Goal: Task Accomplishment & Management: Complete application form

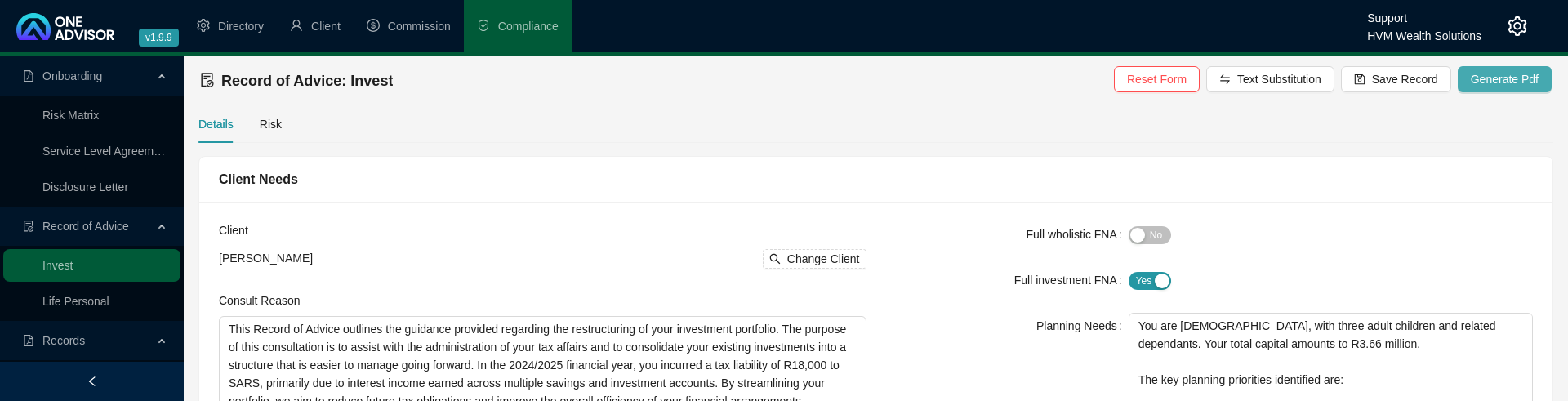
click at [1509, 54] on span "Generate Pdf" at bounding box center [1504, 79] width 68 height 18
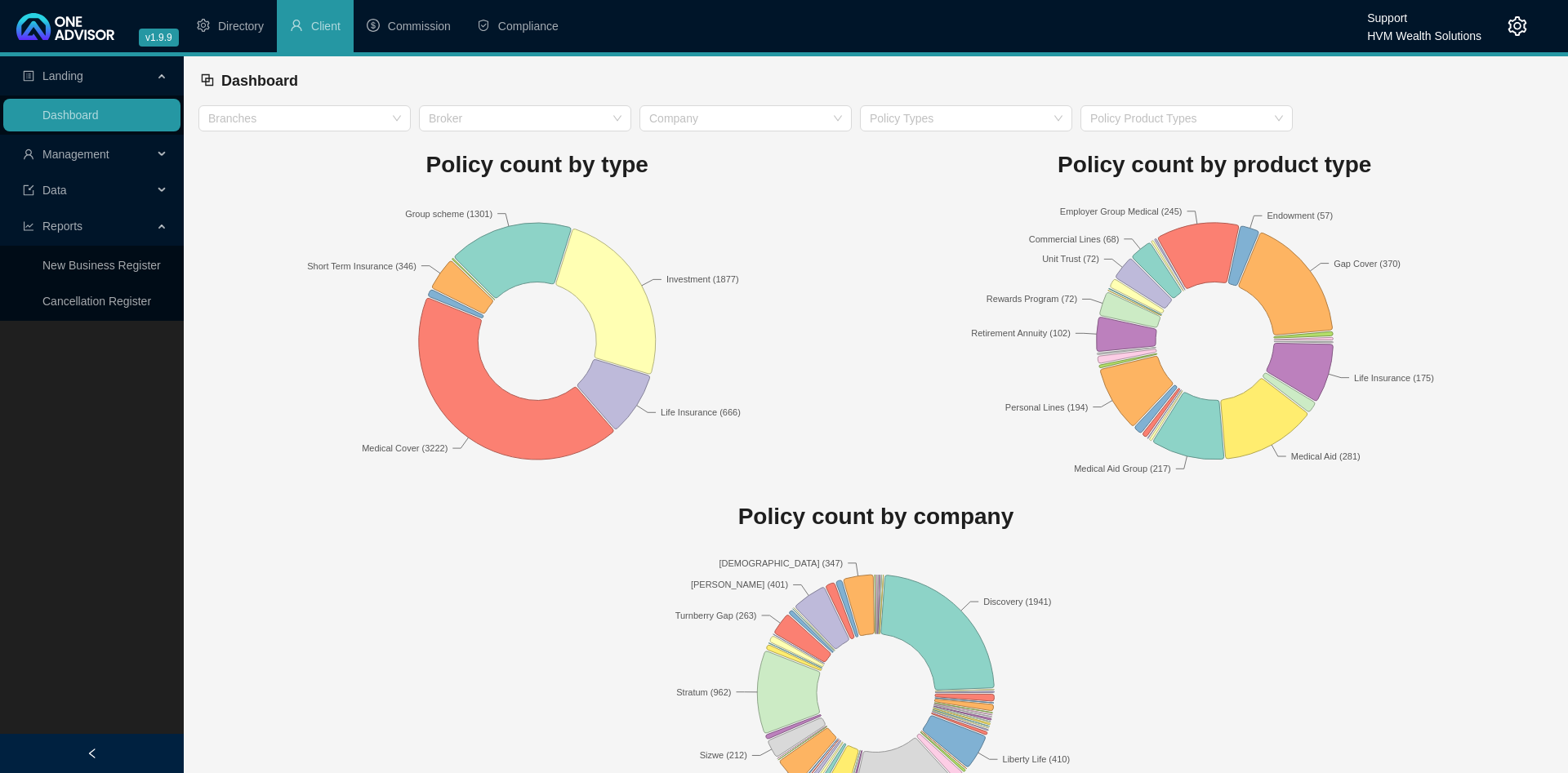
click at [1441, 121] on div "Branches Broker Company Policy Types Policy Product Types" at bounding box center [875, 118] width 1363 height 26
click at [1430, 105] on div "Dashboard" at bounding box center [875, 80] width 1355 height 49
click at [120, 157] on span "Management" at bounding box center [87, 154] width 130 height 33
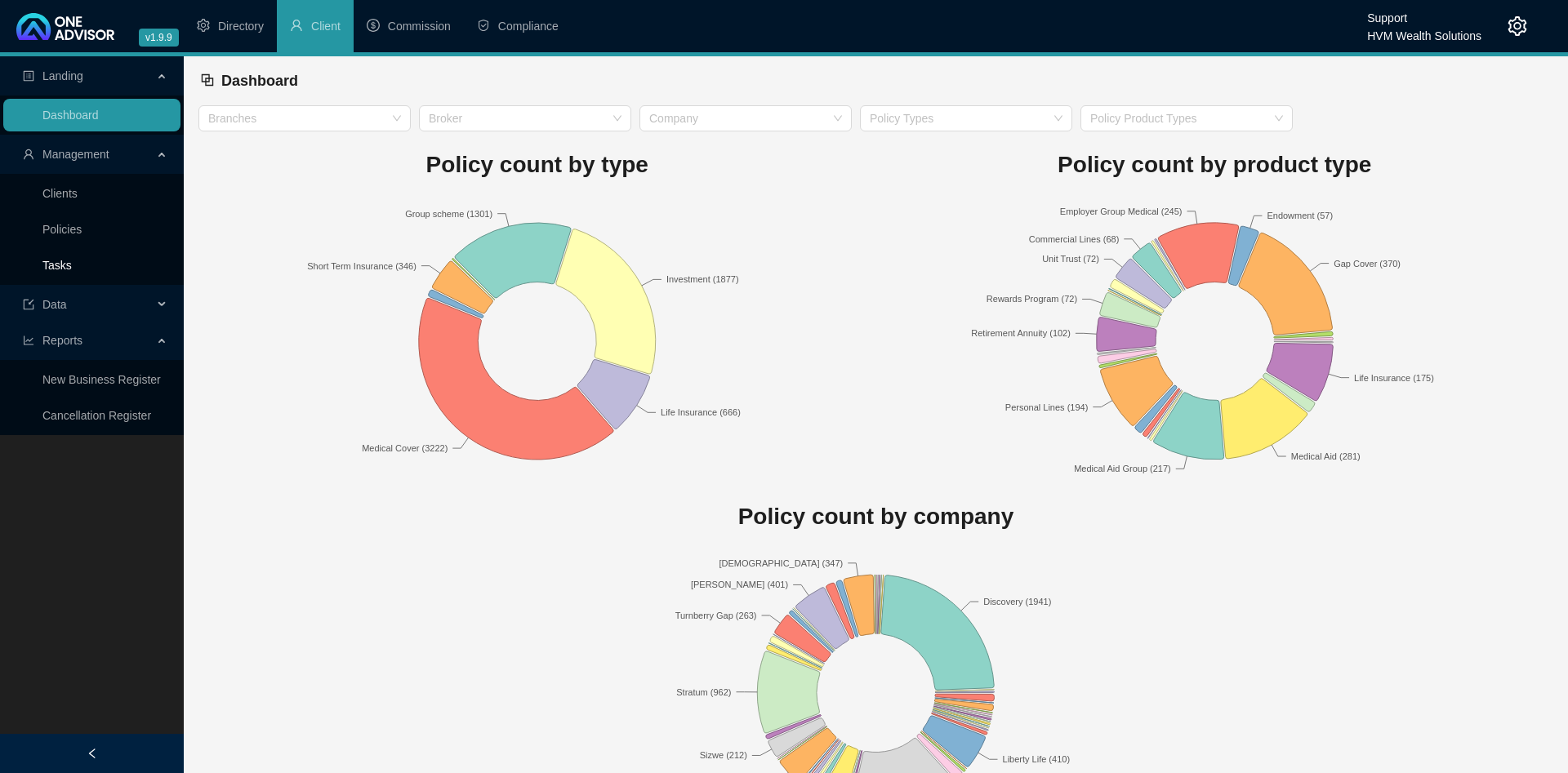
click at [72, 259] on link "Tasks" at bounding box center [57, 265] width 29 height 13
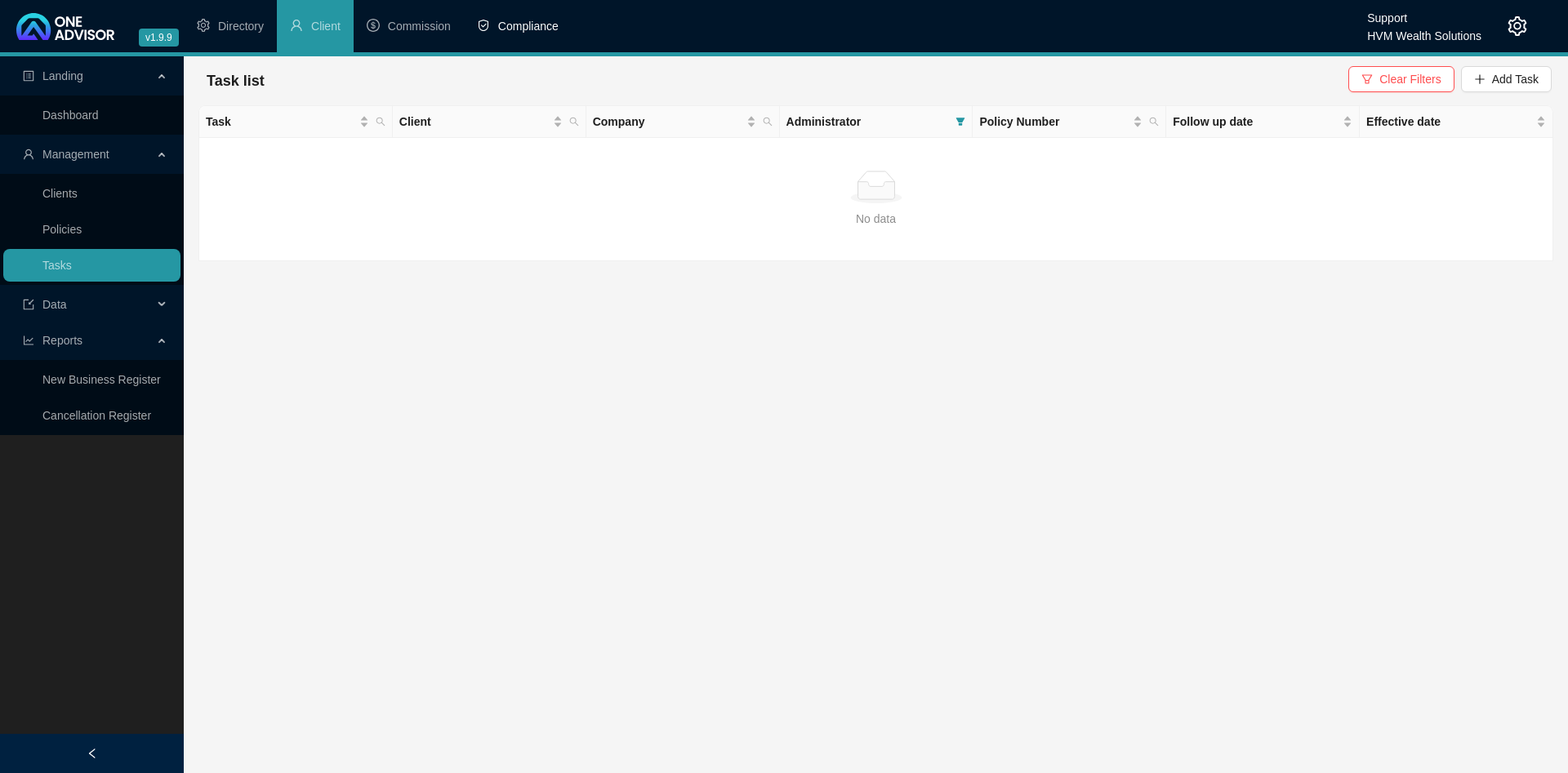
click at [539, 20] on span "Compliance" at bounding box center [528, 26] width 60 height 13
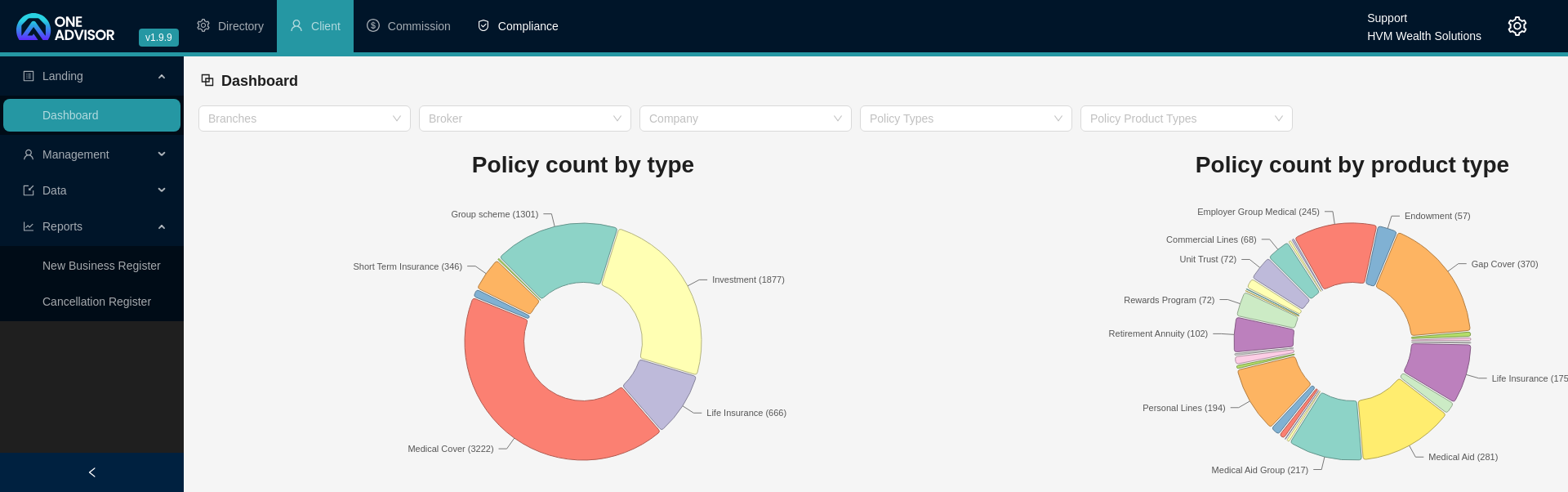
click at [518, 42] on li "Compliance" at bounding box center [517, 26] width 108 height 52
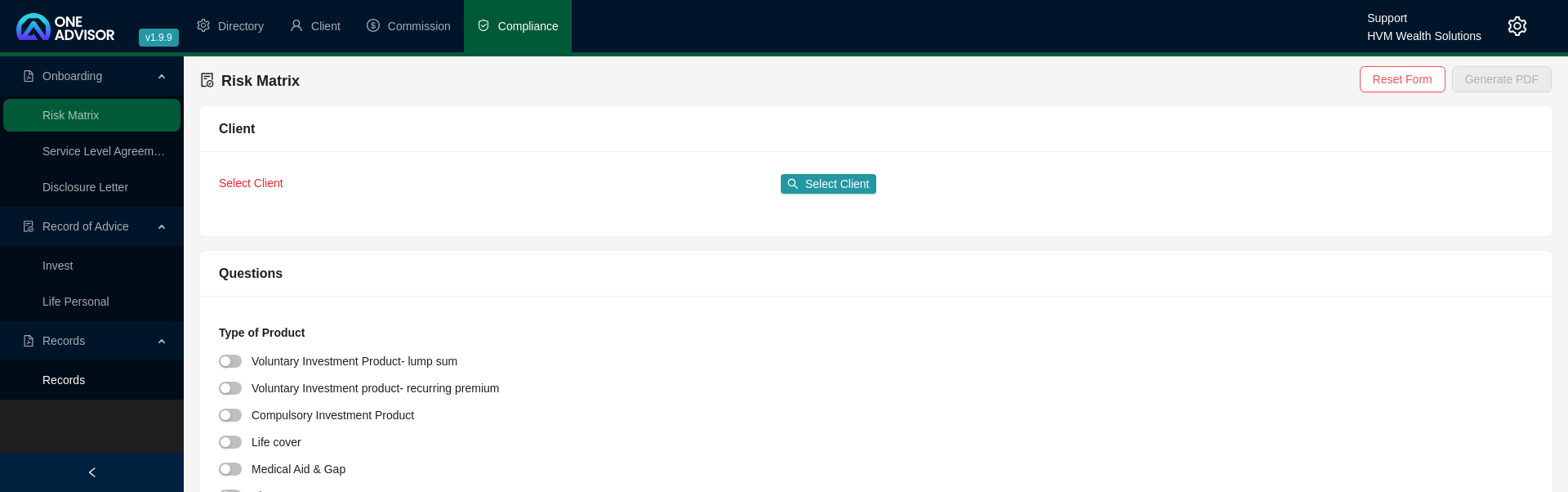
click at [79, 382] on link "Records" at bounding box center [64, 380] width 43 height 13
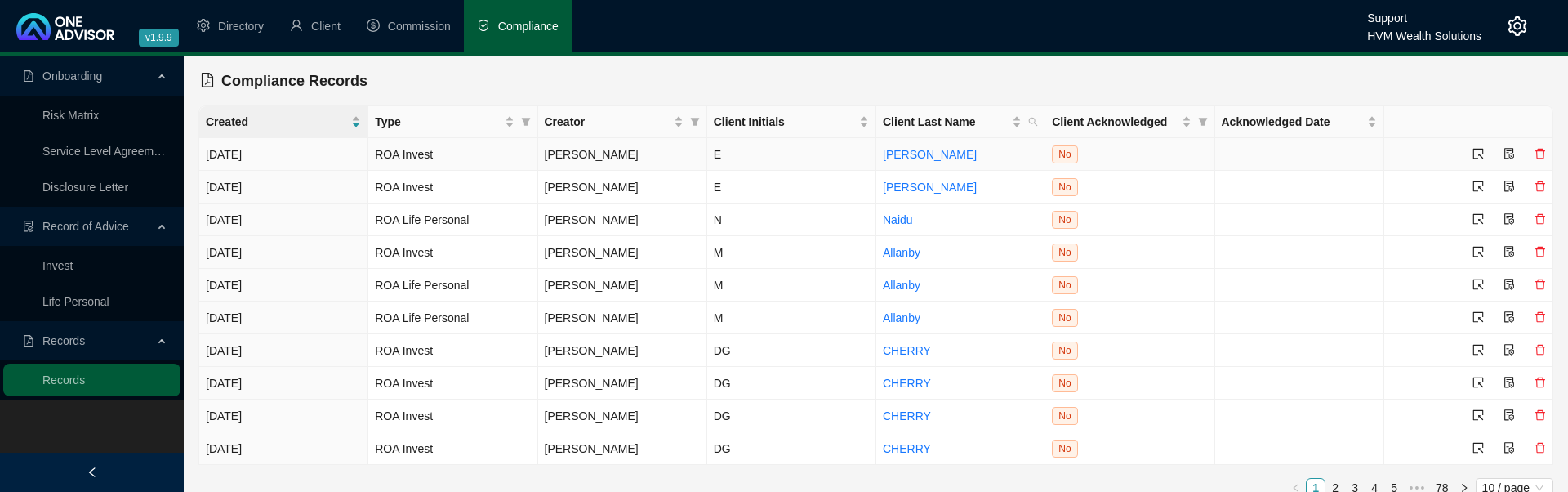
click at [1477, 153] on icon "select" at bounding box center [1478, 154] width 12 height 12
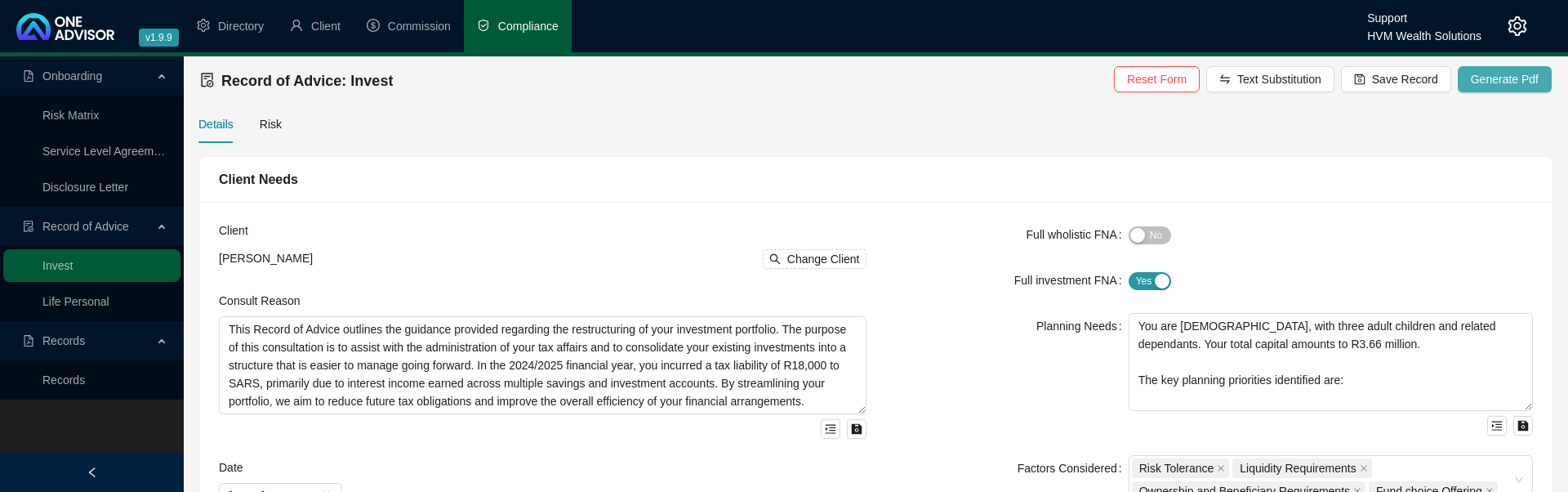
click at [1522, 79] on span "Generate Pdf" at bounding box center [1504, 79] width 68 height 18
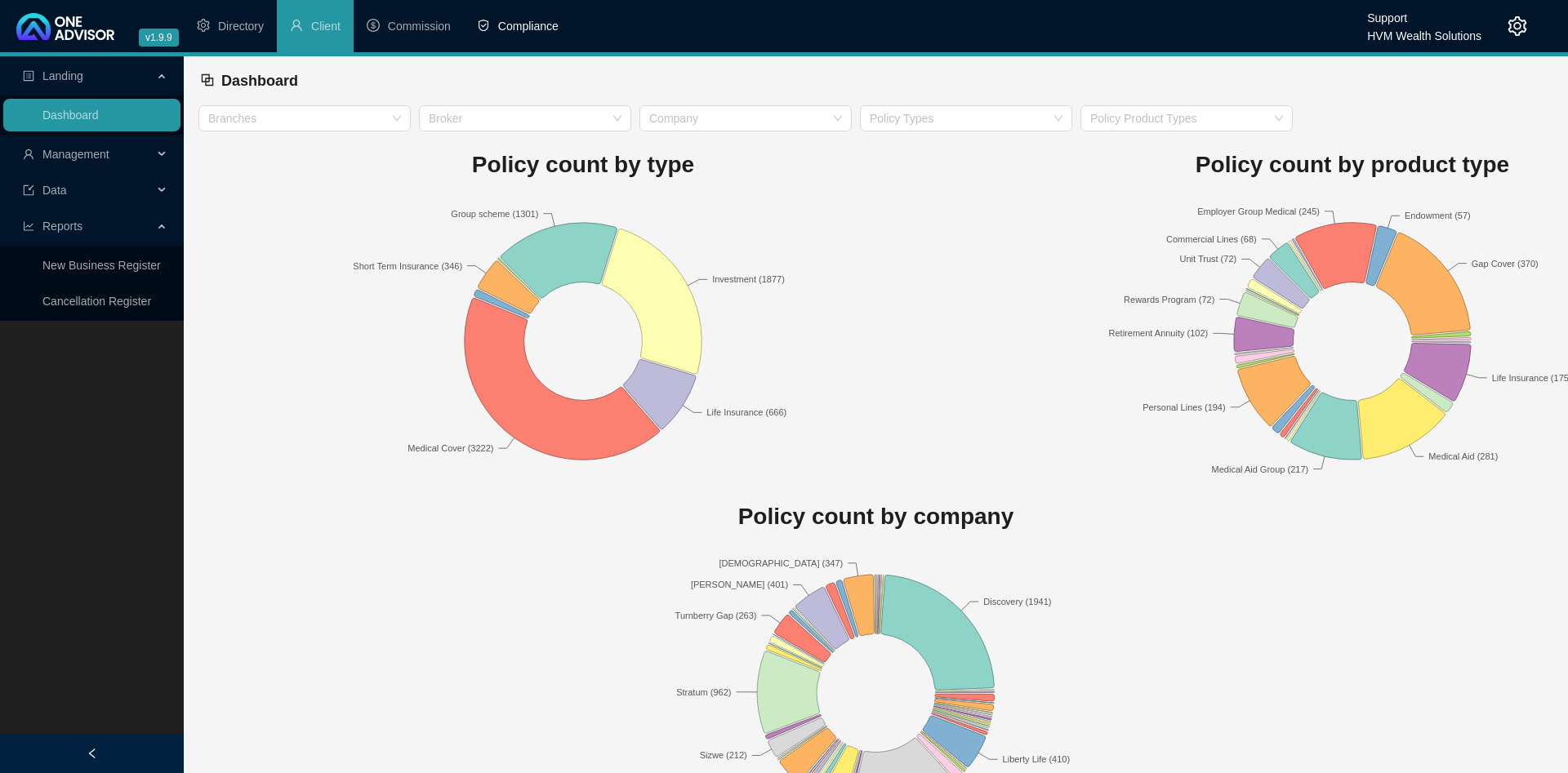
click at [534, 27] on span "Compliance" at bounding box center [528, 26] width 60 height 13
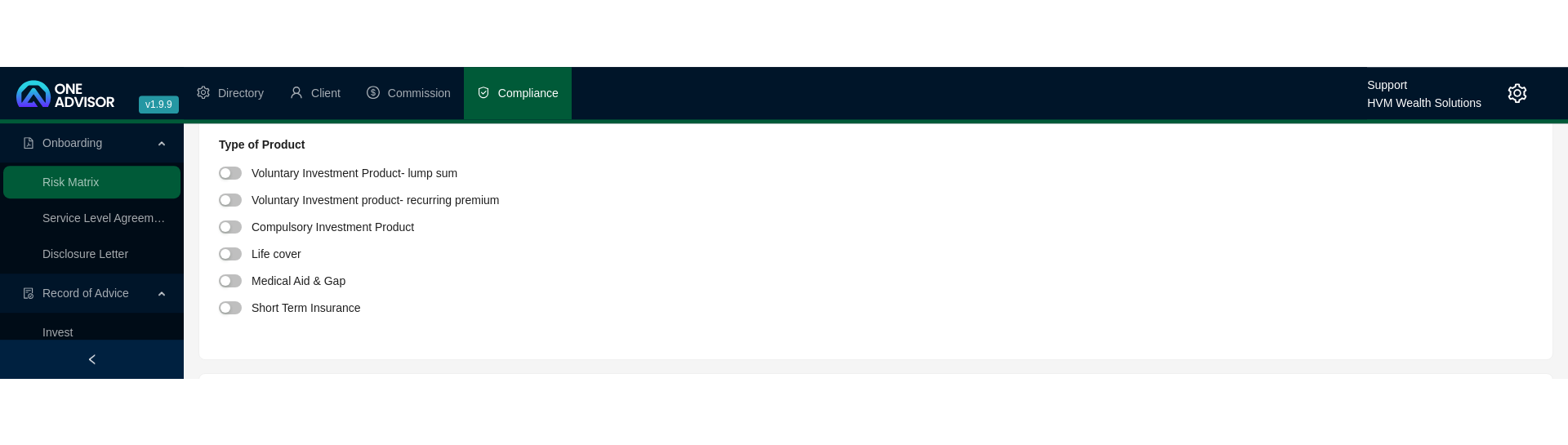
scroll to position [240, 0]
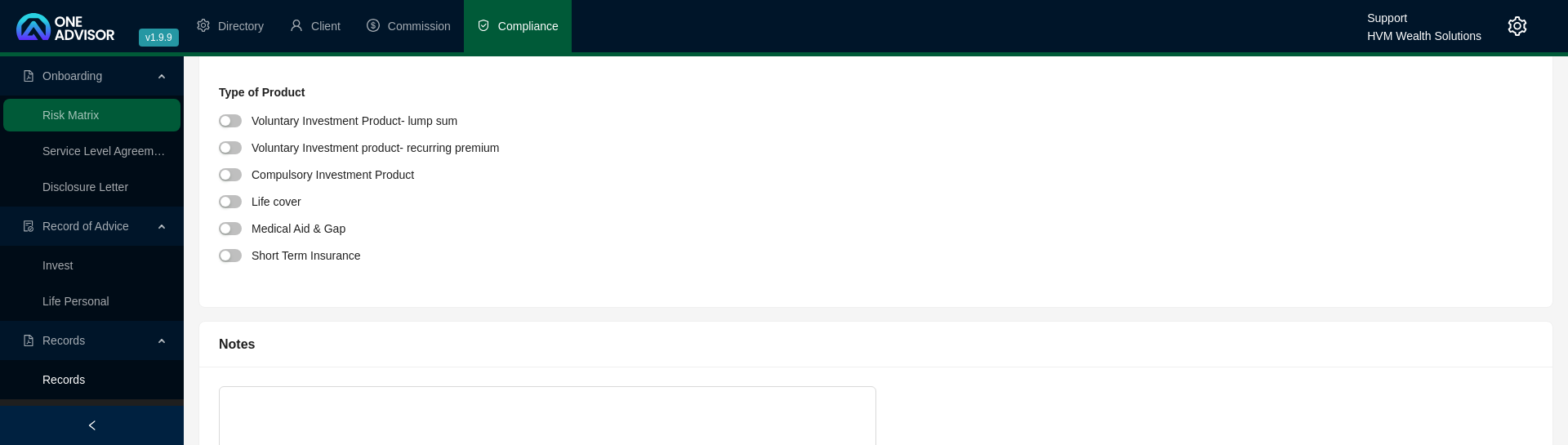
click at [85, 386] on link "Records" at bounding box center [64, 380] width 43 height 13
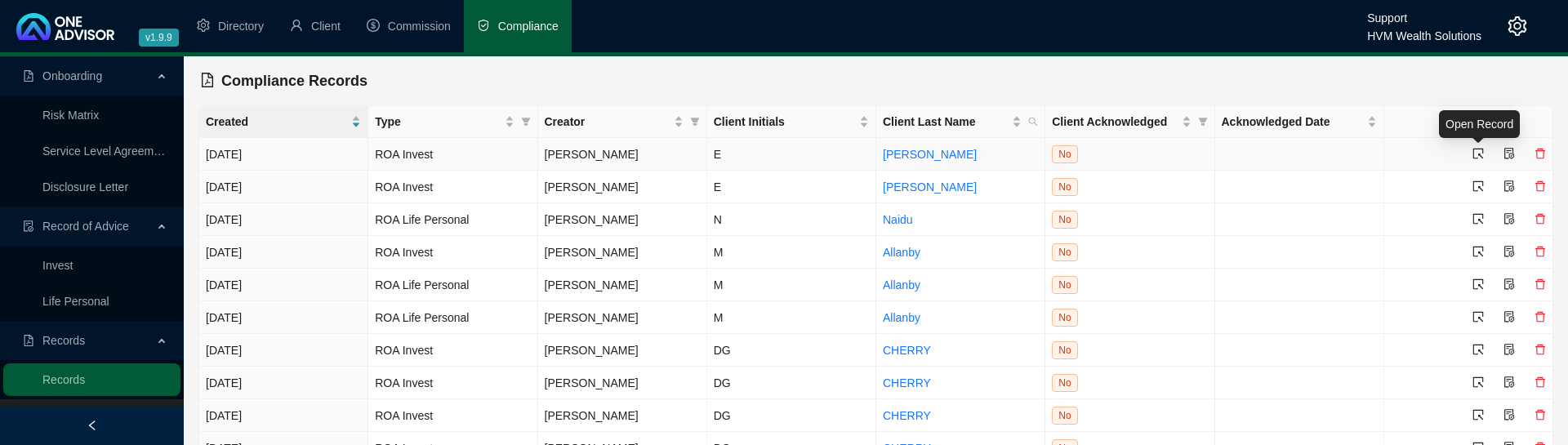
click at [1483, 151] on icon "select" at bounding box center [1478, 154] width 12 height 12
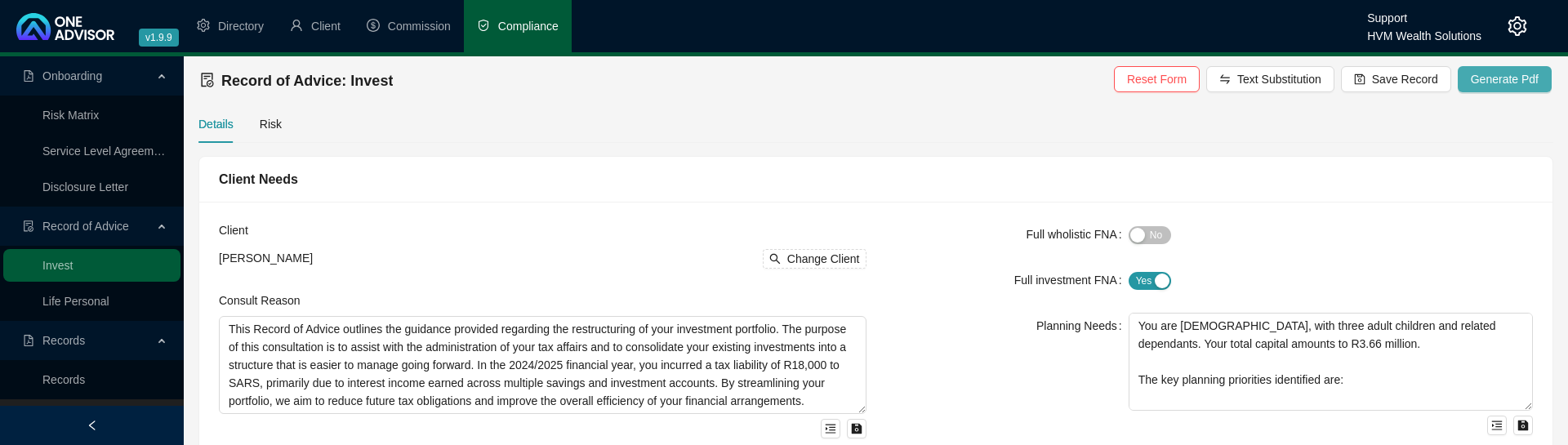
click at [1524, 84] on span "Generate Pdf" at bounding box center [1504, 79] width 68 height 18
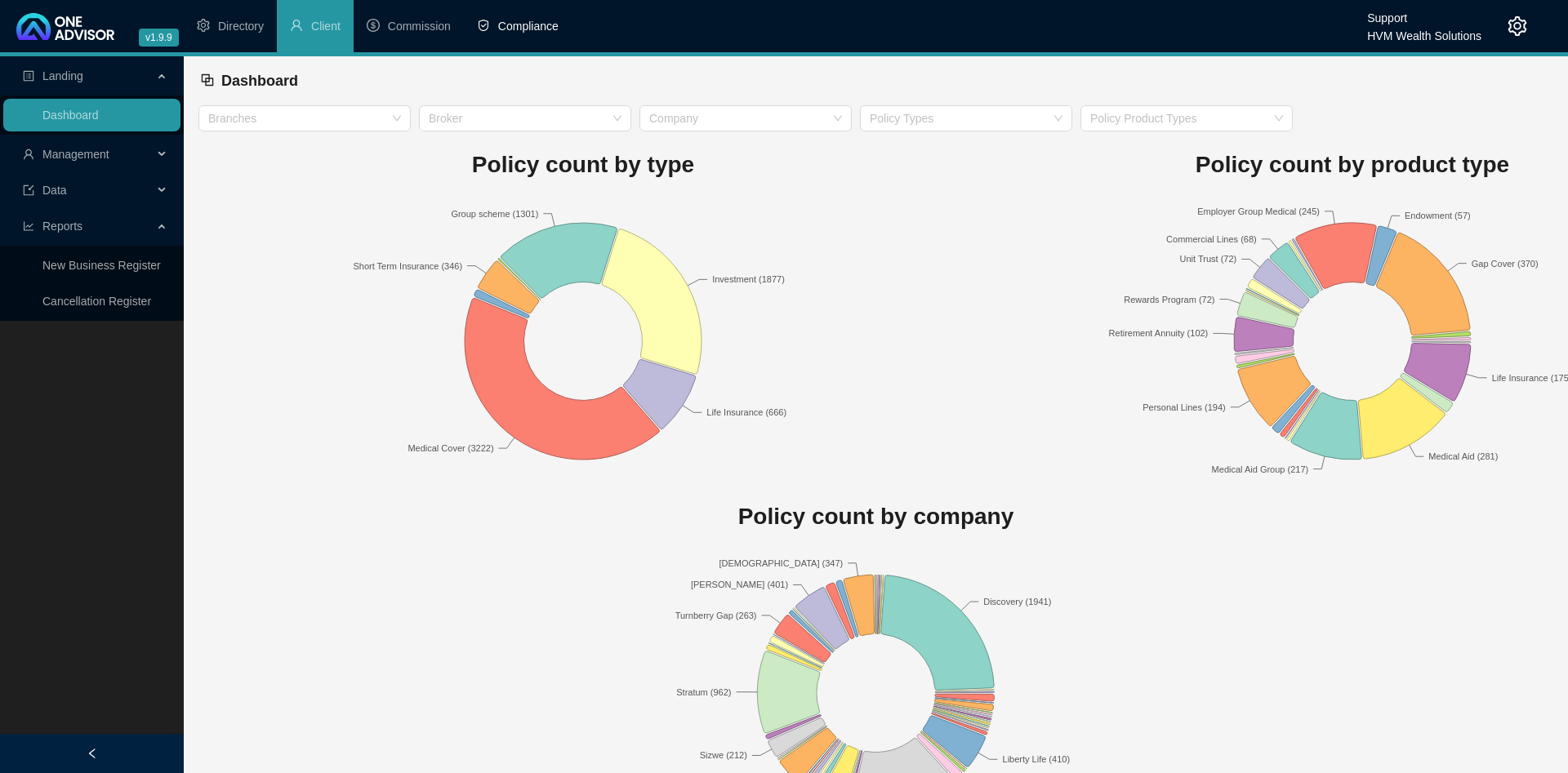
click at [529, 13] on li "Compliance" at bounding box center [517, 26] width 108 height 52
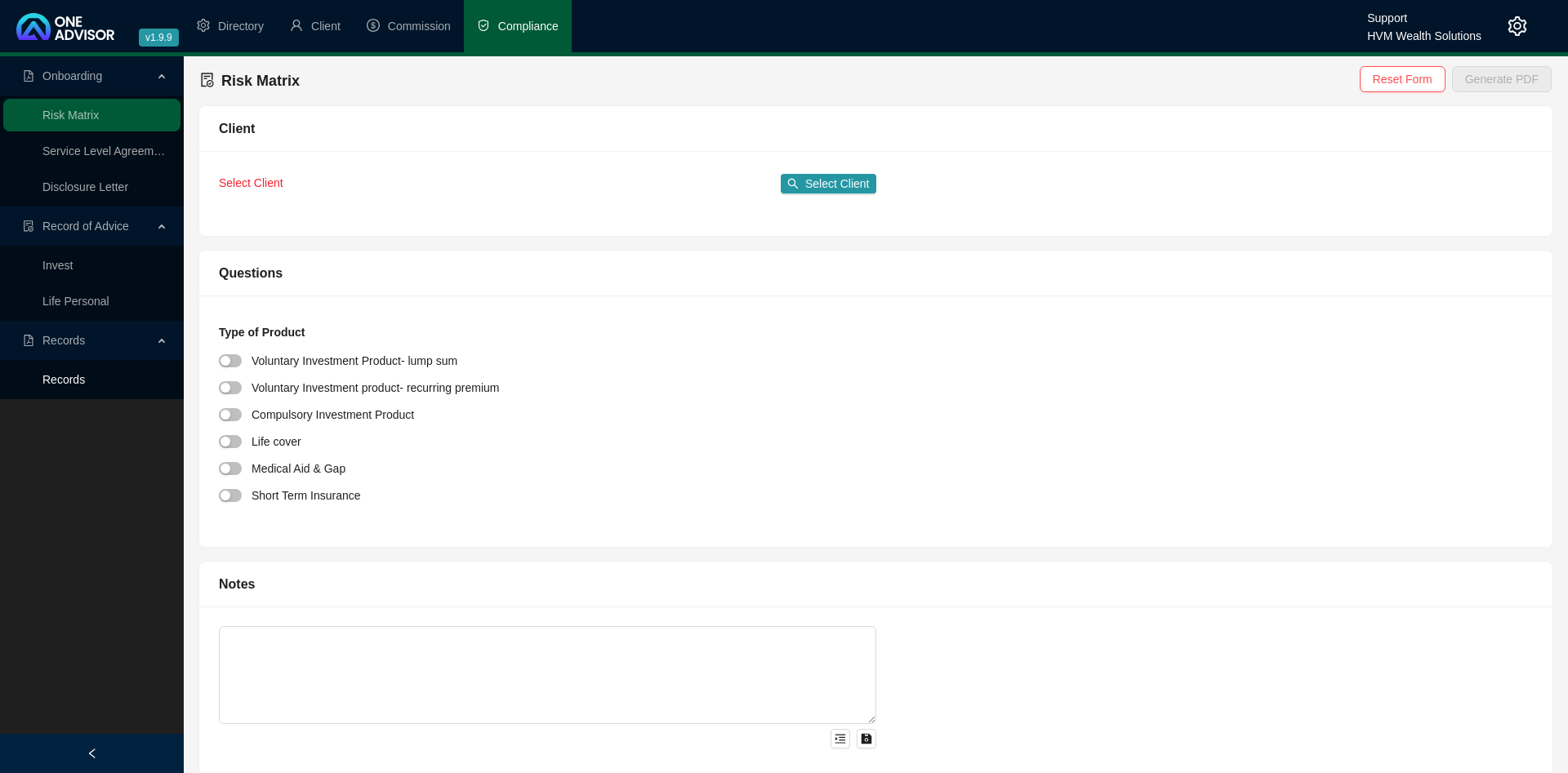
click at [73, 373] on link "Records" at bounding box center [64, 380] width 43 height 13
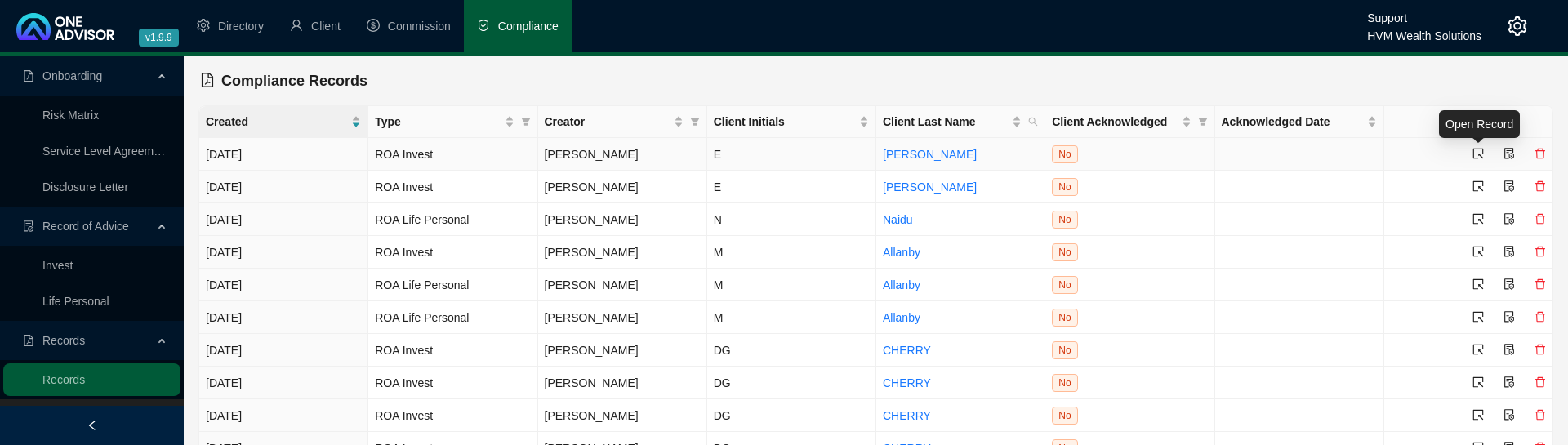
click at [1479, 154] on icon "select" at bounding box center [1478, 154] width 12 height 12
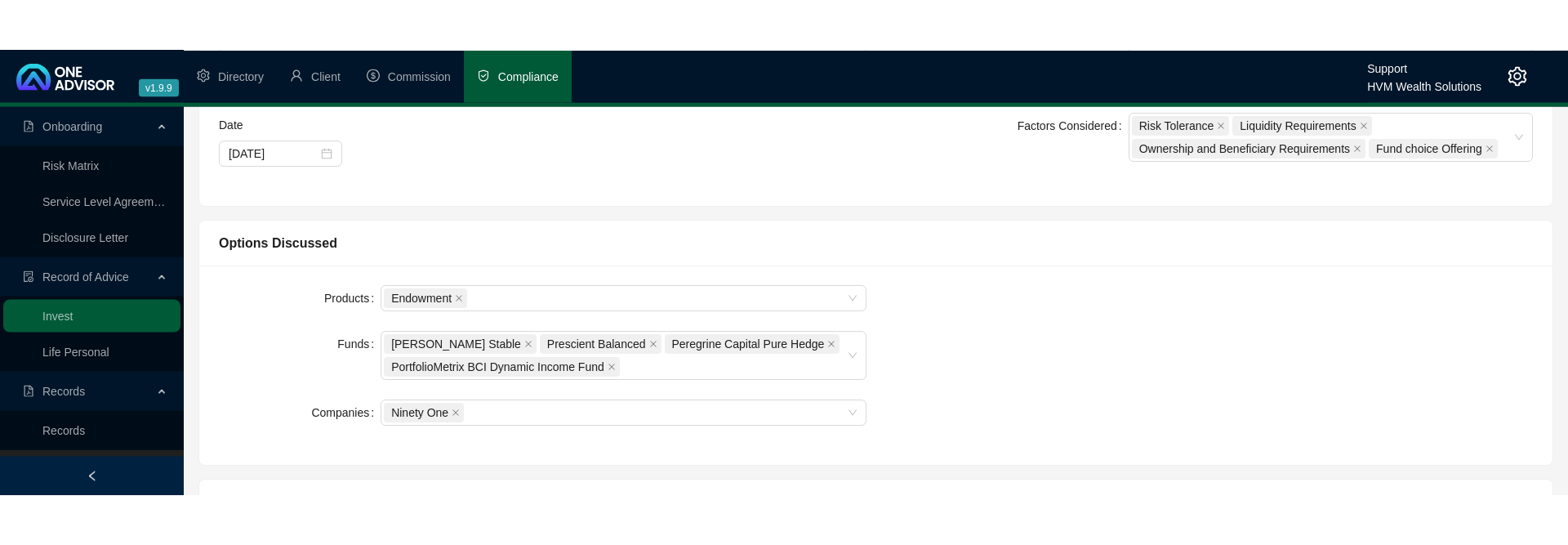
scroll to position [417, 0]
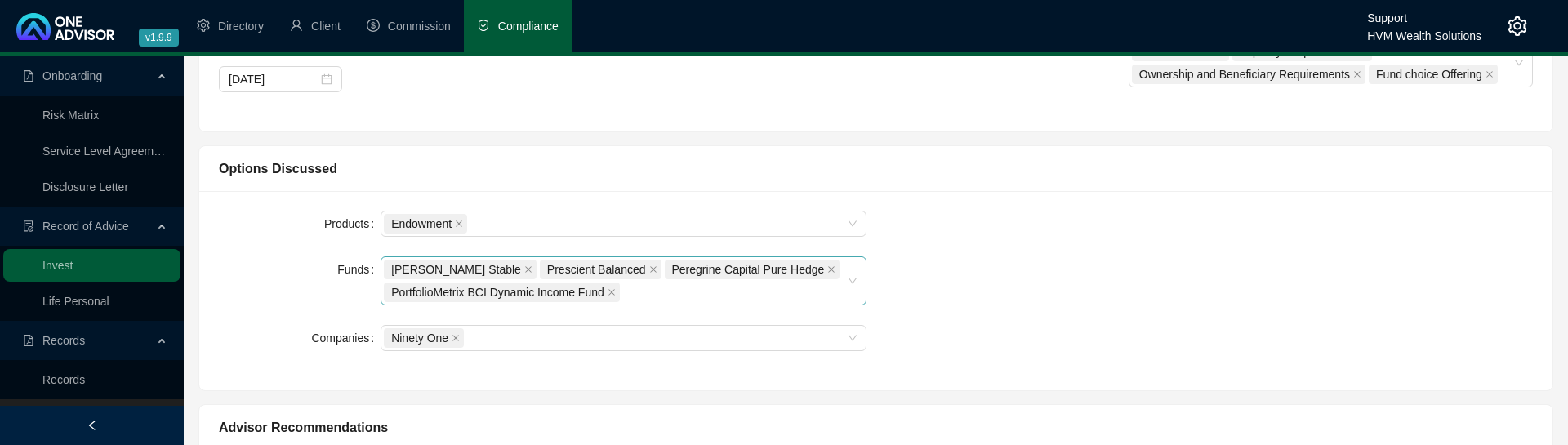
click at [694, 290] on div "[PERSON_NAME] Stable Prescient Balanced Peregrine Capital Pure Hedge PortfolioM…" at bounding box center [614, 280] width 461 height 46
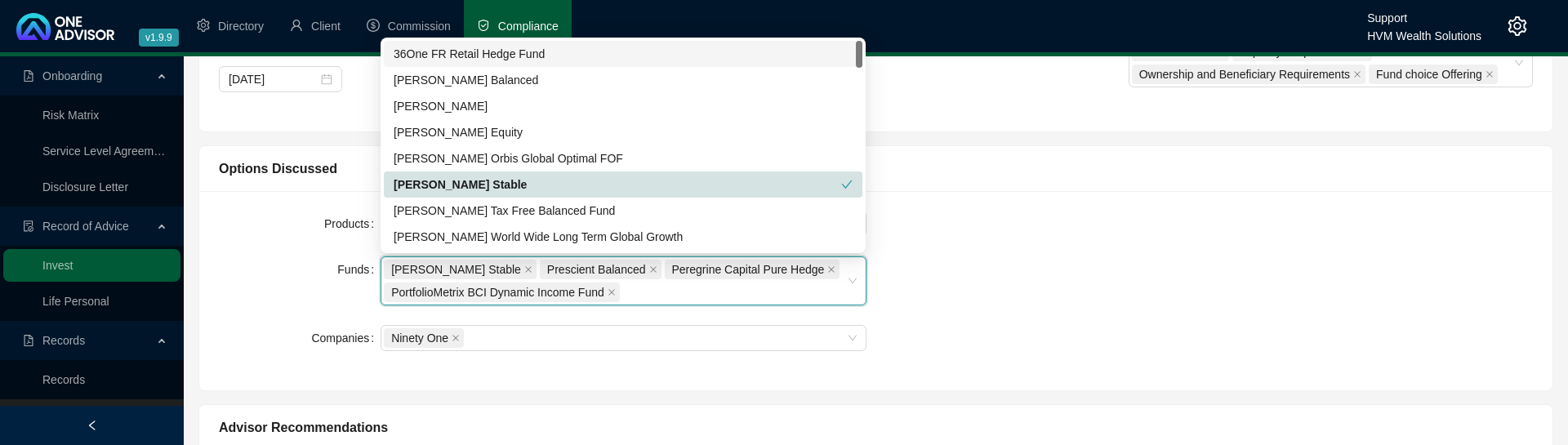
click at [1142, 300] on div "Products Endowment Funds [PERSON_NAME] Stable, Prescient Balanced, Peregrine Ca…" at bounding box center [876, 290] width 1334 height 160
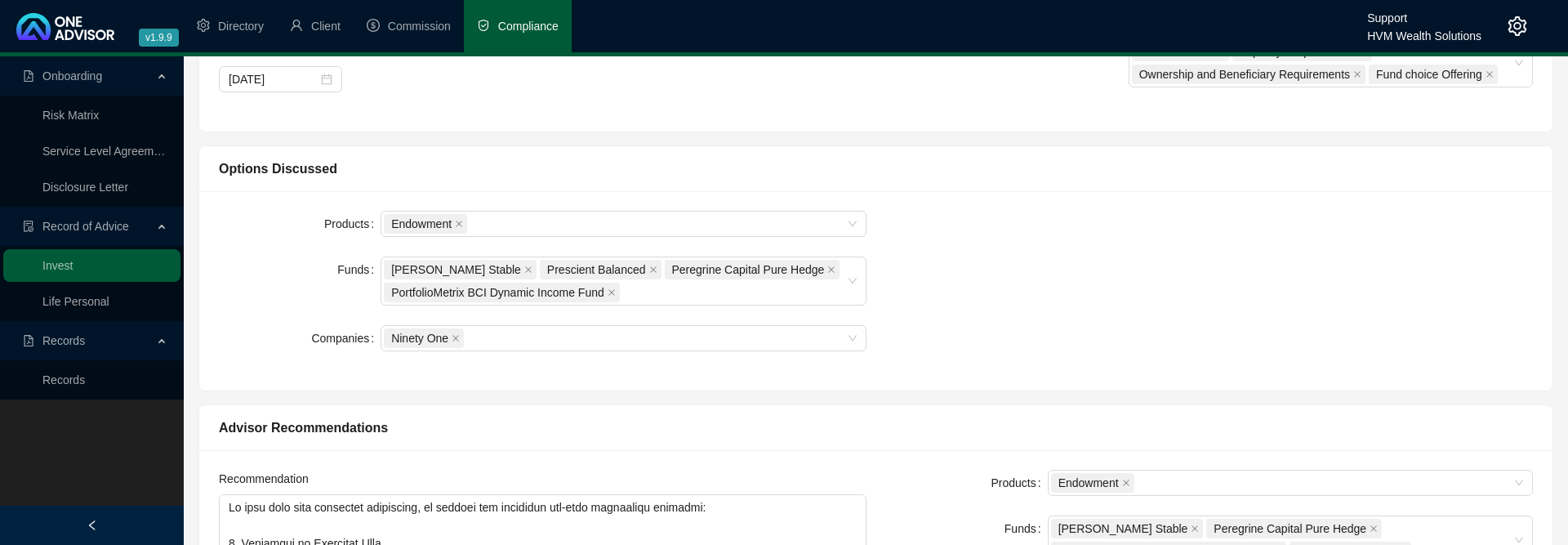
click at [599, 161] on div "Options Discussed" at bounding box center [876, 168] width 1314 height 20
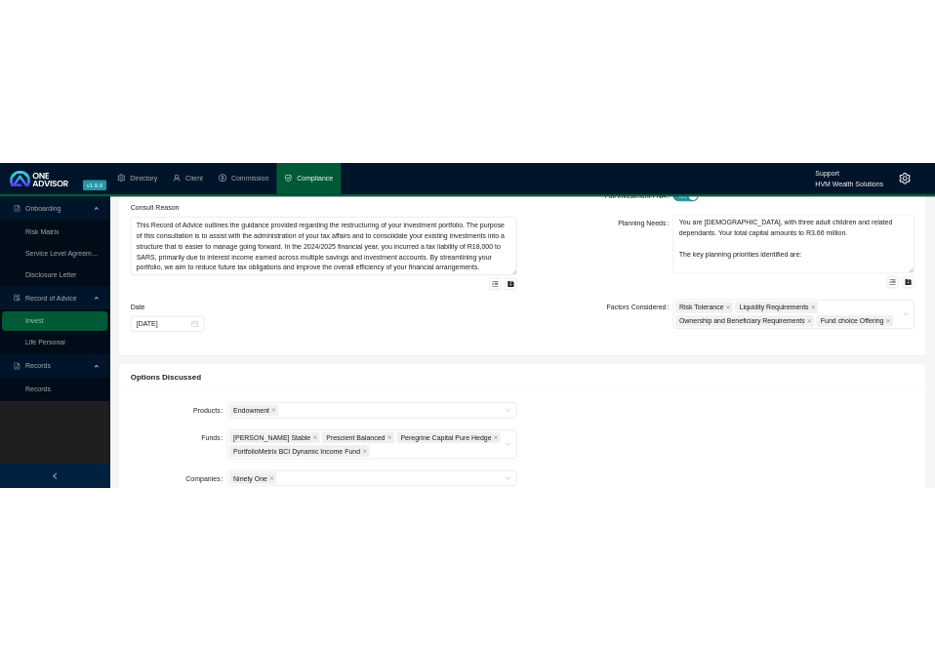
scroll to position [0, 0]
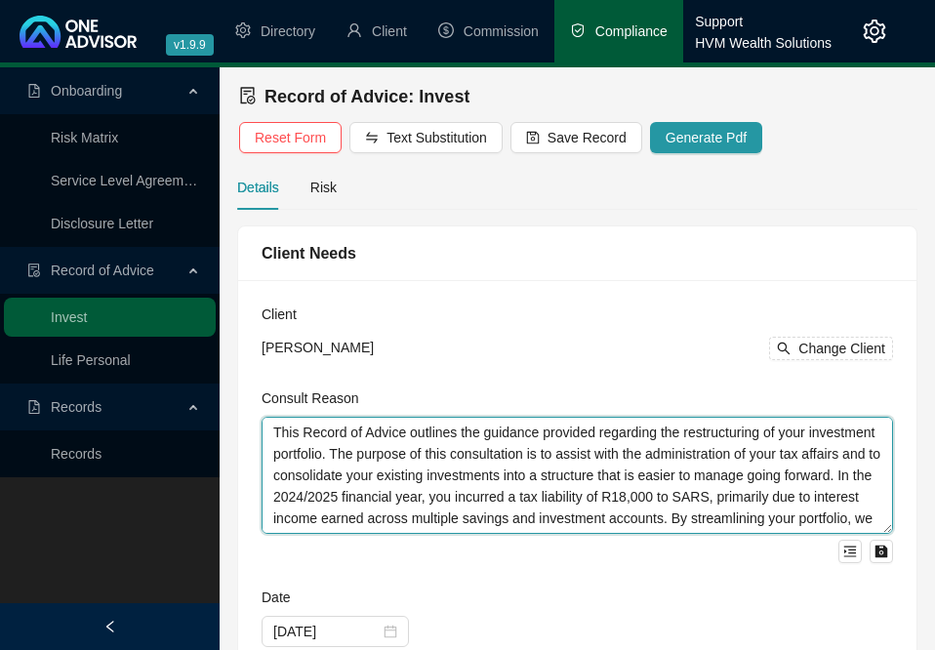
click at [506, 442] on textarea "This Record of Advice outlines the guidance provided regarding the restructurin…" at bounding box center [578, 475] width 632 height 117
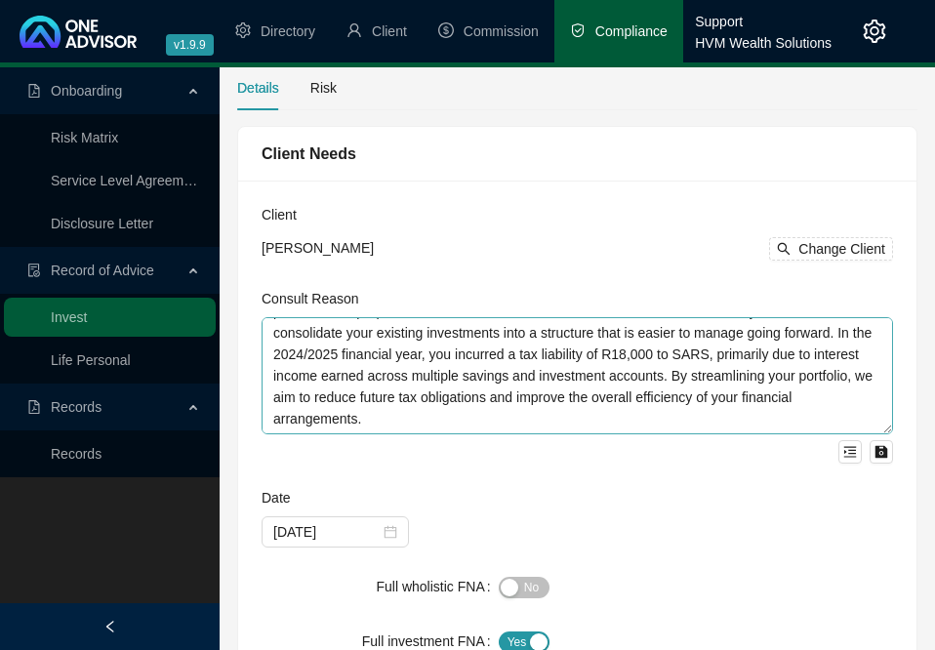
scroll to position [299, 0]
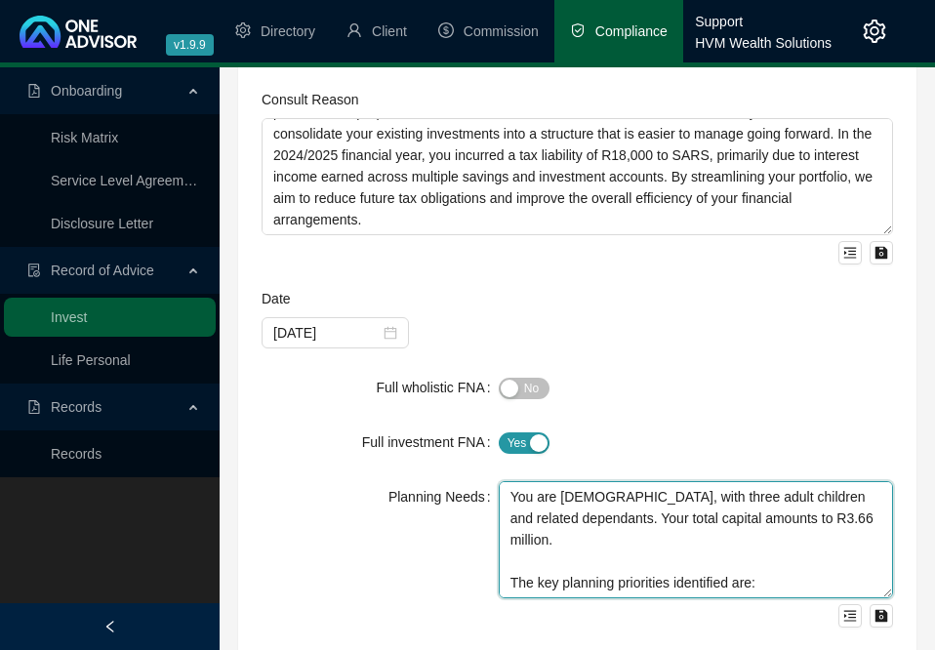
click at [592, 526] on textarea "You are [DEMOGRAPHIC_DATA], with three adult children and related dependants. Y…" at bounding box center [696, 539] width 394 height 117
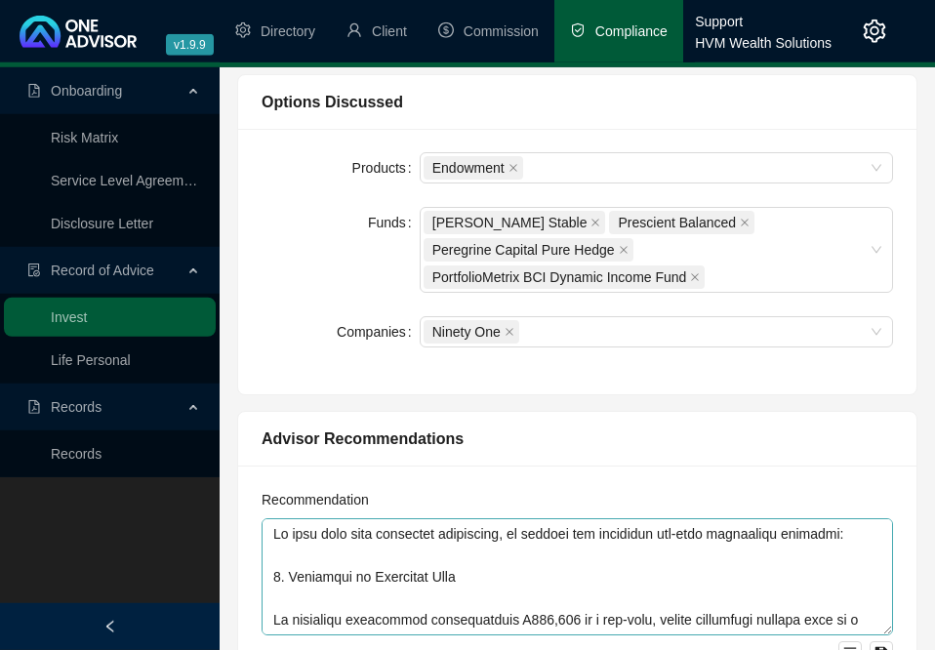
scroll to position [1195, 0]
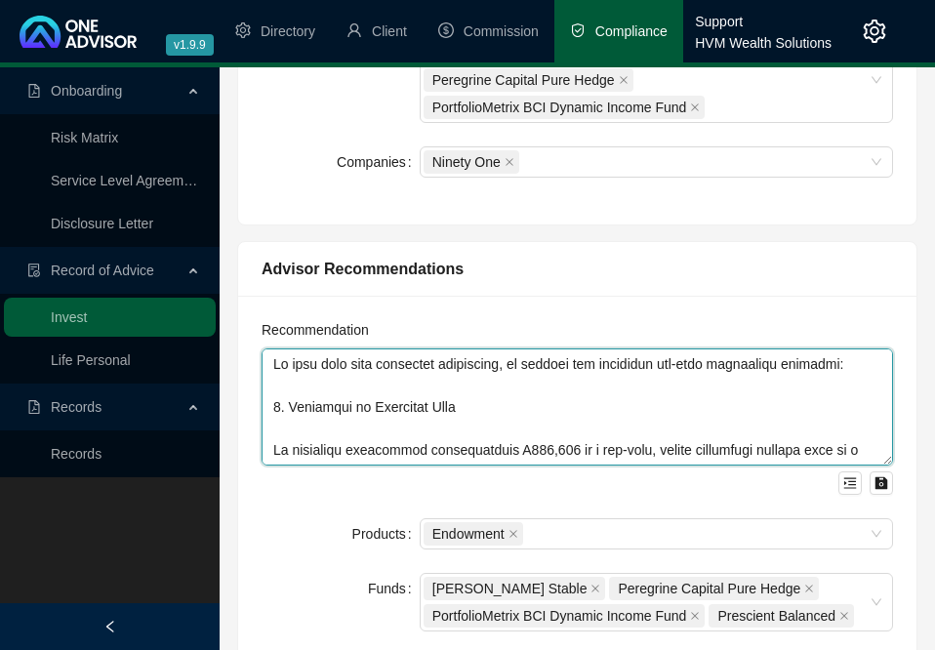
click at [592, 425] on textarea at bounding box center [578, 406] width 632 height 117
click at [709, 411] on textarea at bounding box center [578, 406] width 632 height 117
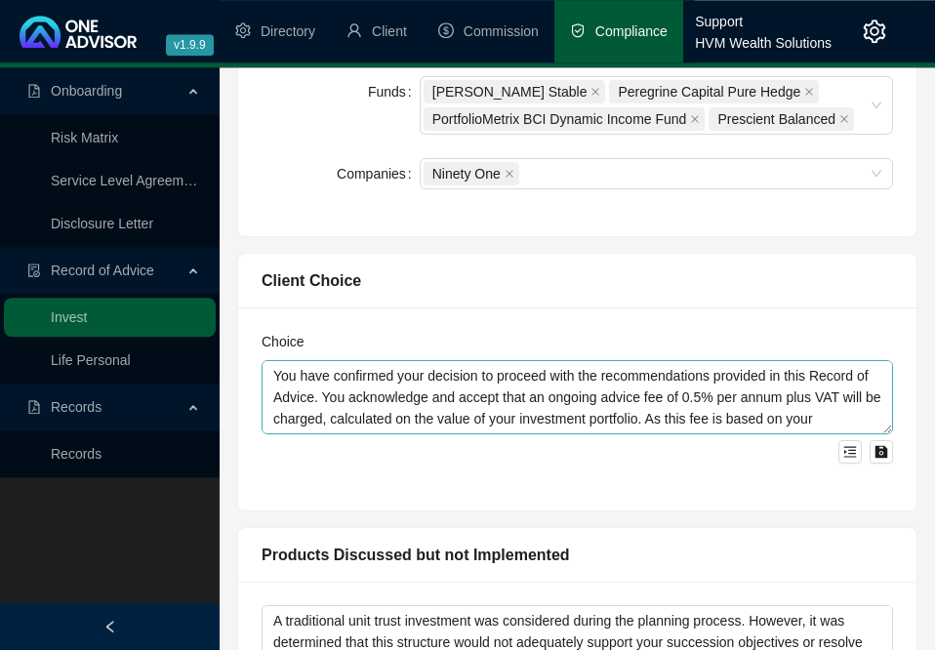
scroll to position [1693, 0]
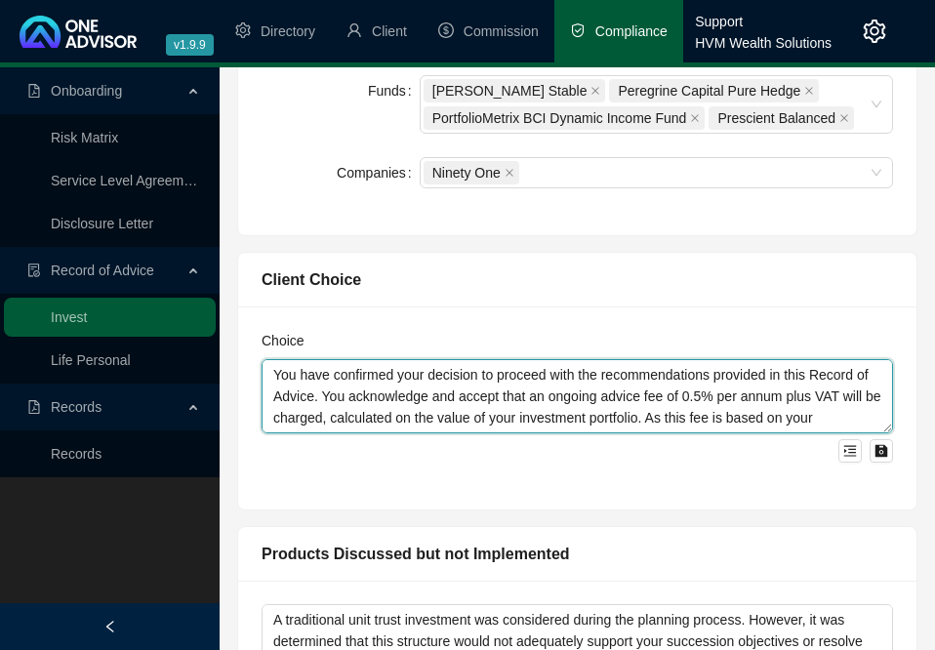
click at [600, 404] on textarea "You have confirmed your decision to proceed with the recommendations provided i…" at bounding box center [578, 396] width 632 height 74
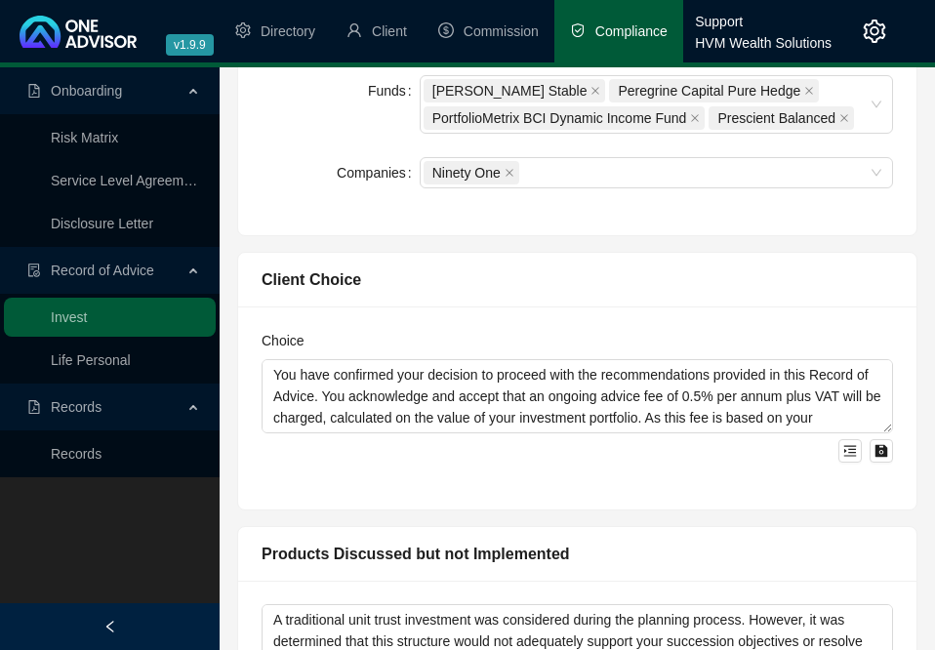
click at [670, 505] on div "Choice You have confirmed your decision to proceed with the recommendations pro…" at bounding box center [577, 407] width 678 height 203
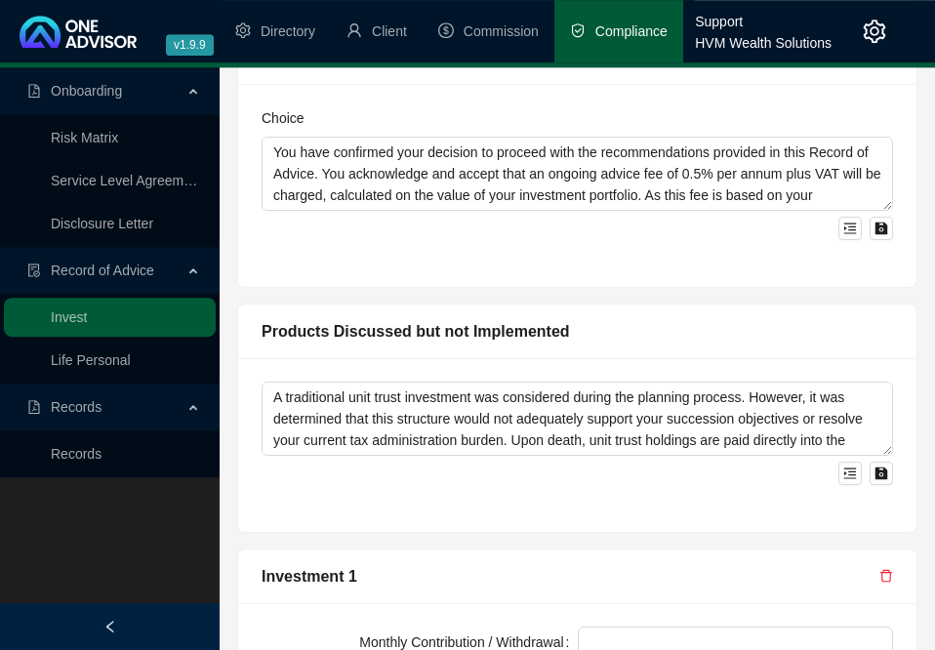
scroll to position [1892, 0]
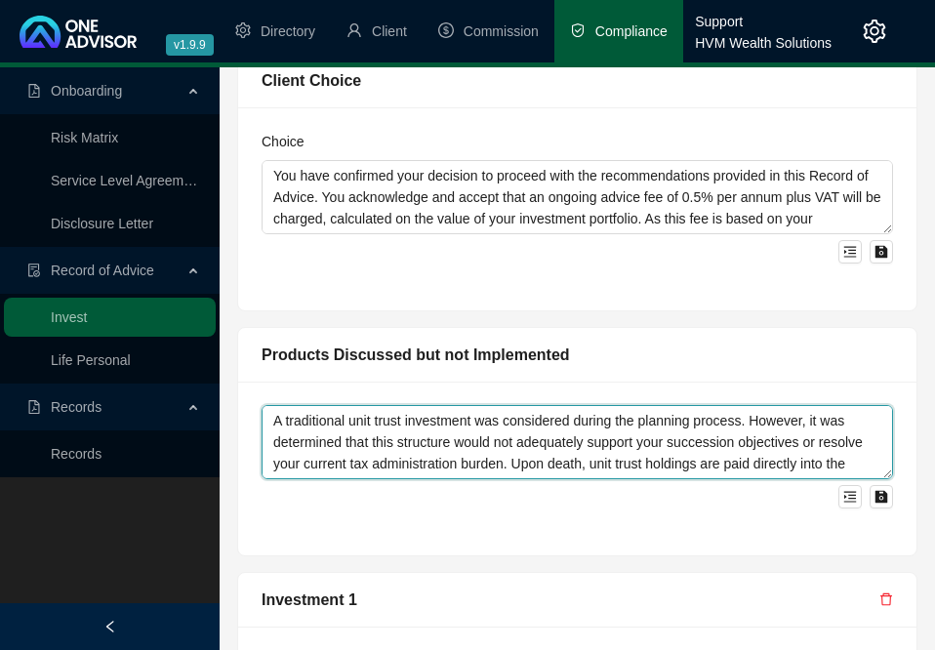
click at [570, 437] on textarea "A traditional unit trust investment was considered during the planning process.…" at bounding box center [578, 442] width 632 height 74
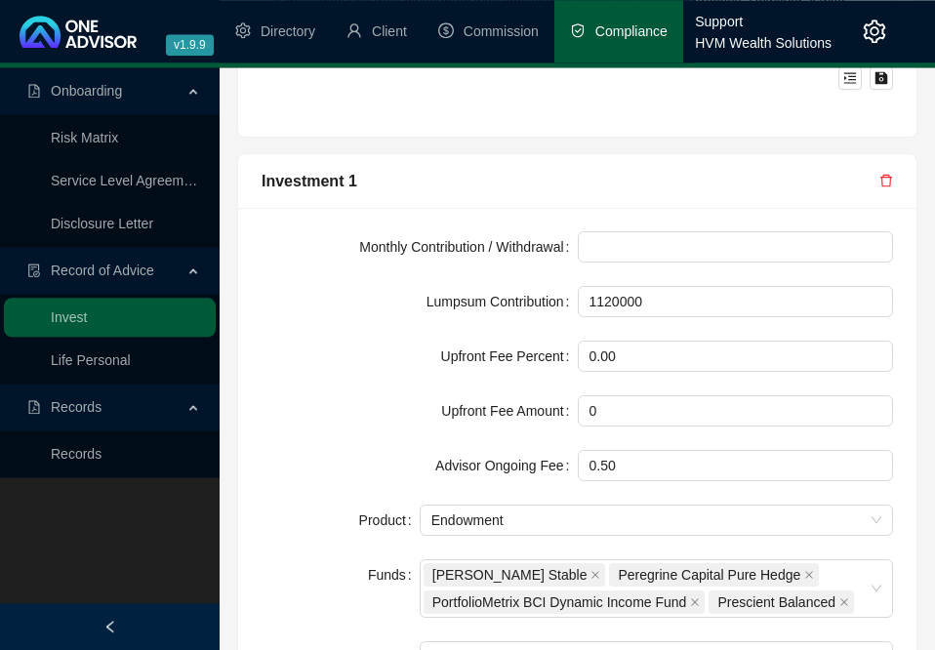
scroll to position [2389, 0]
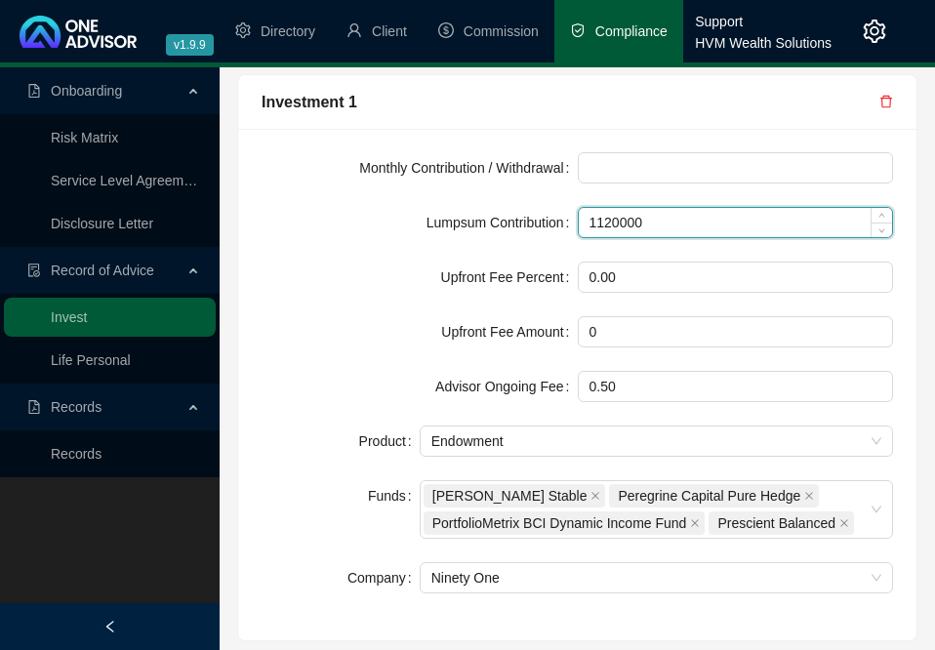
drag, startPoint x: 714, startPoint y: 225, endPoint x: 586, endPoint y: 225, distance: 127.9
click at [586, 225] on input "1120000" at bounding box center [736, 222] width 314 height 29
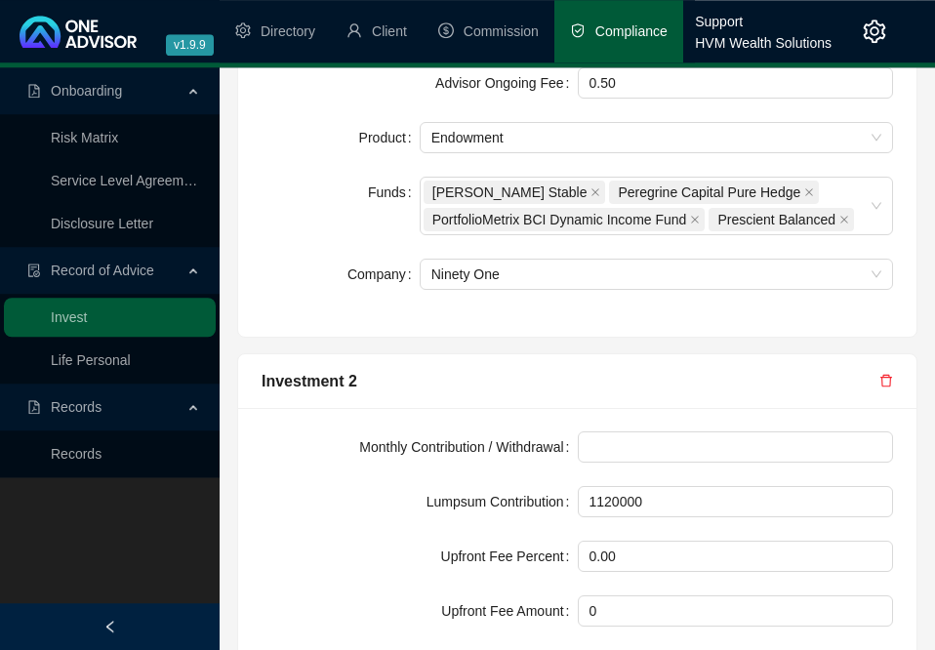
scroll to position [2887, 0]
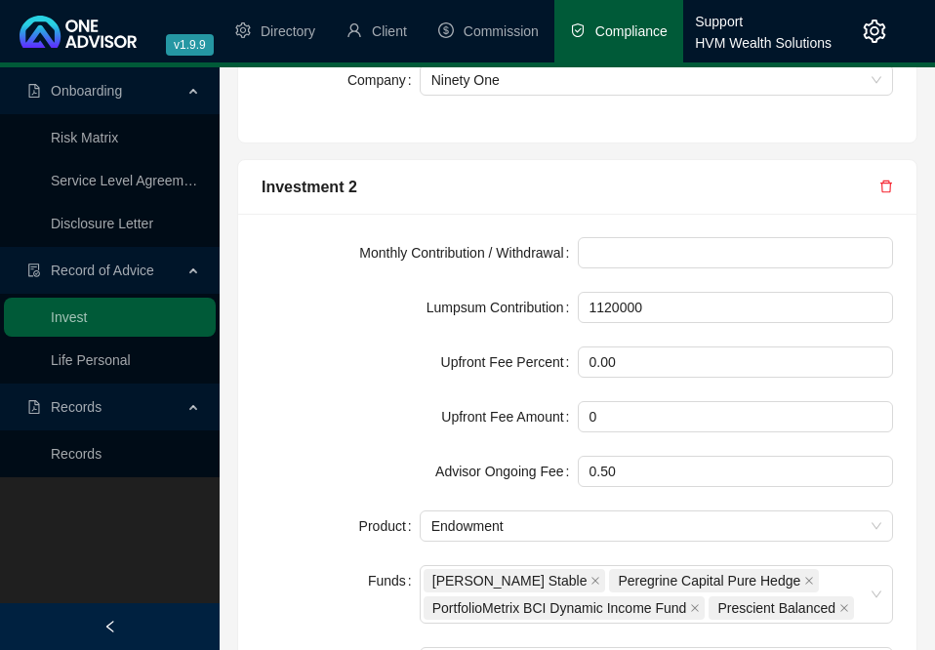
click at [641, 213] on div "Investment 2" at bounding box center [577, 187] width 678 height 55
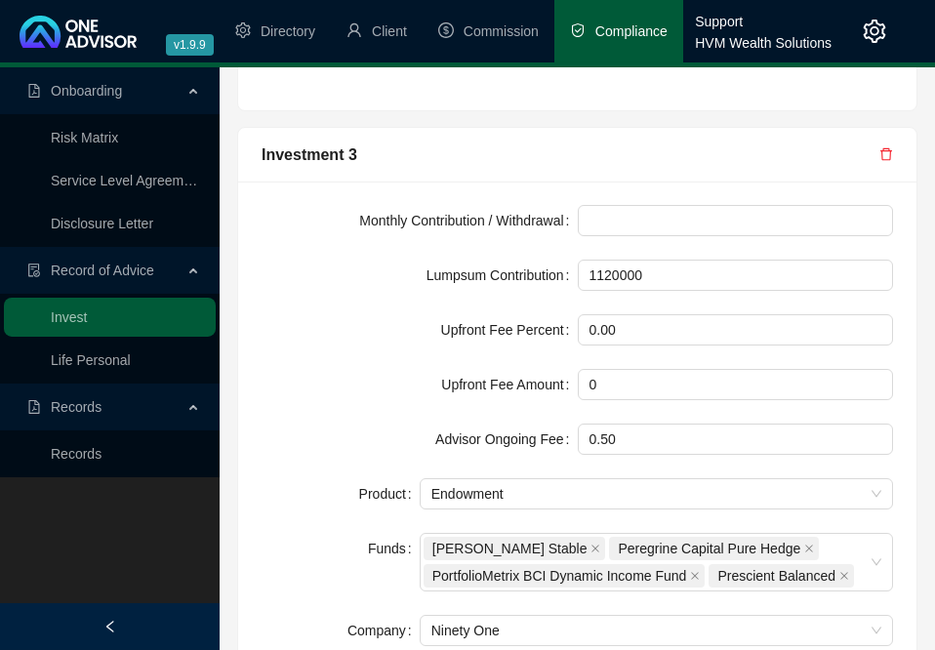
scroll to position [3533, 0]
